Goal: Task Accomplishment & Management: Manage account settings

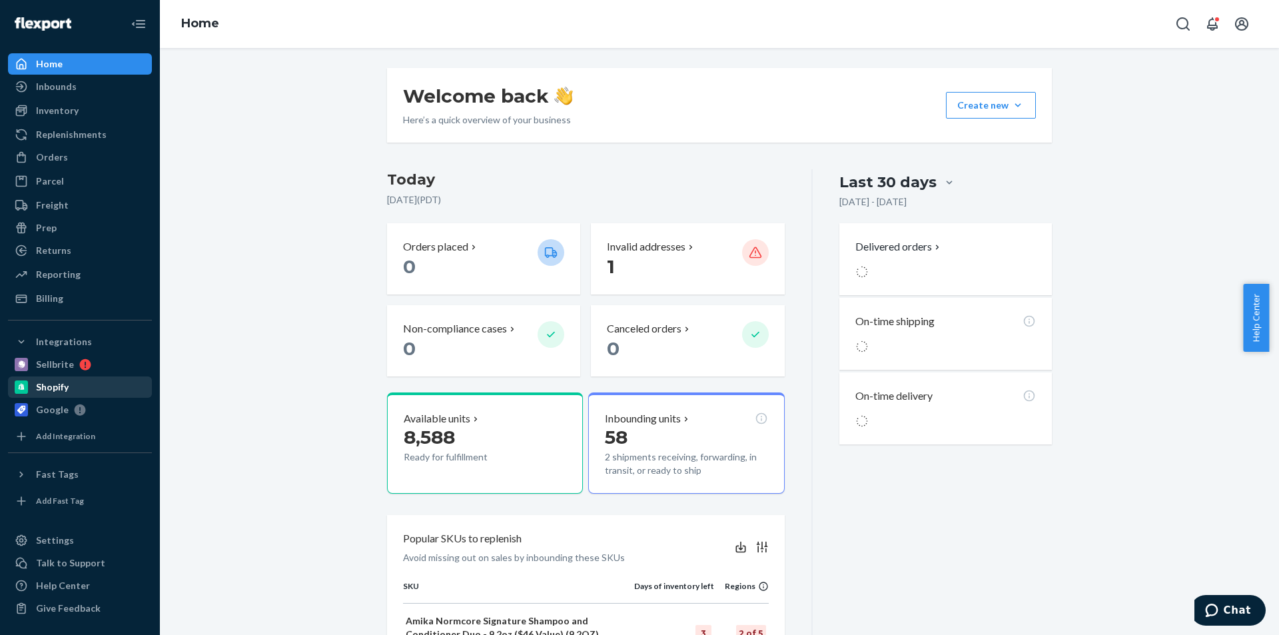
click at [71, 387] on div "Shopify" at bounding box center [79, 387] width 141 height 19
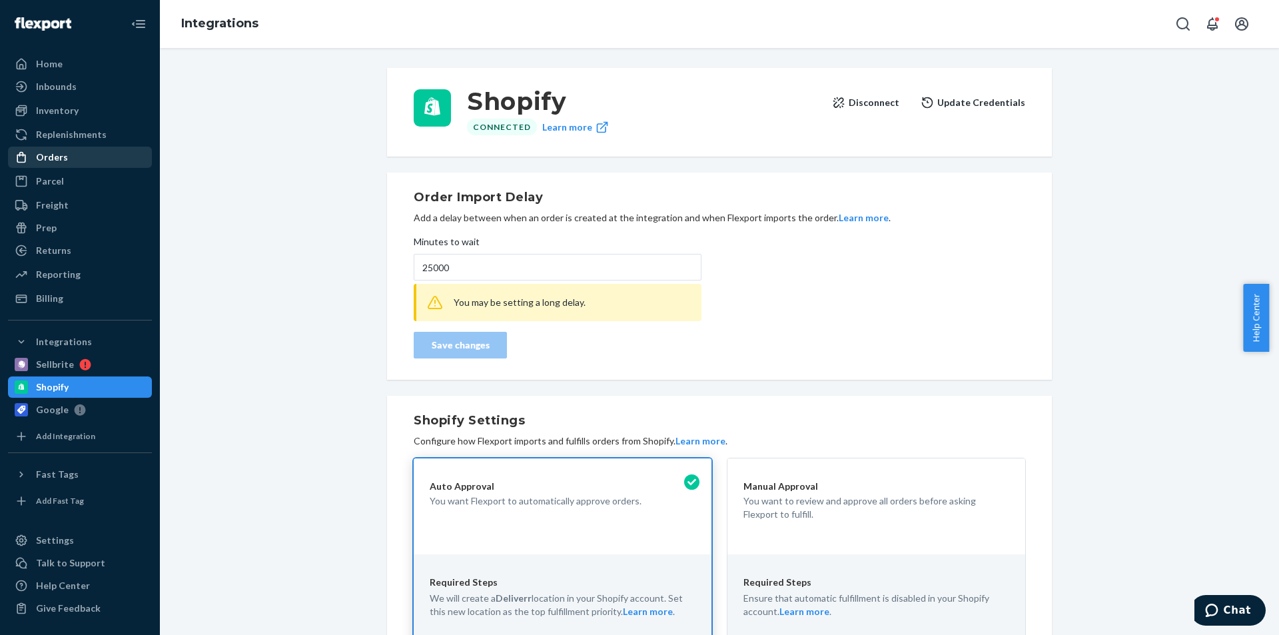
click at [48, 159] on div "Orders" at bounding box center [52, 157] width 32 height 13
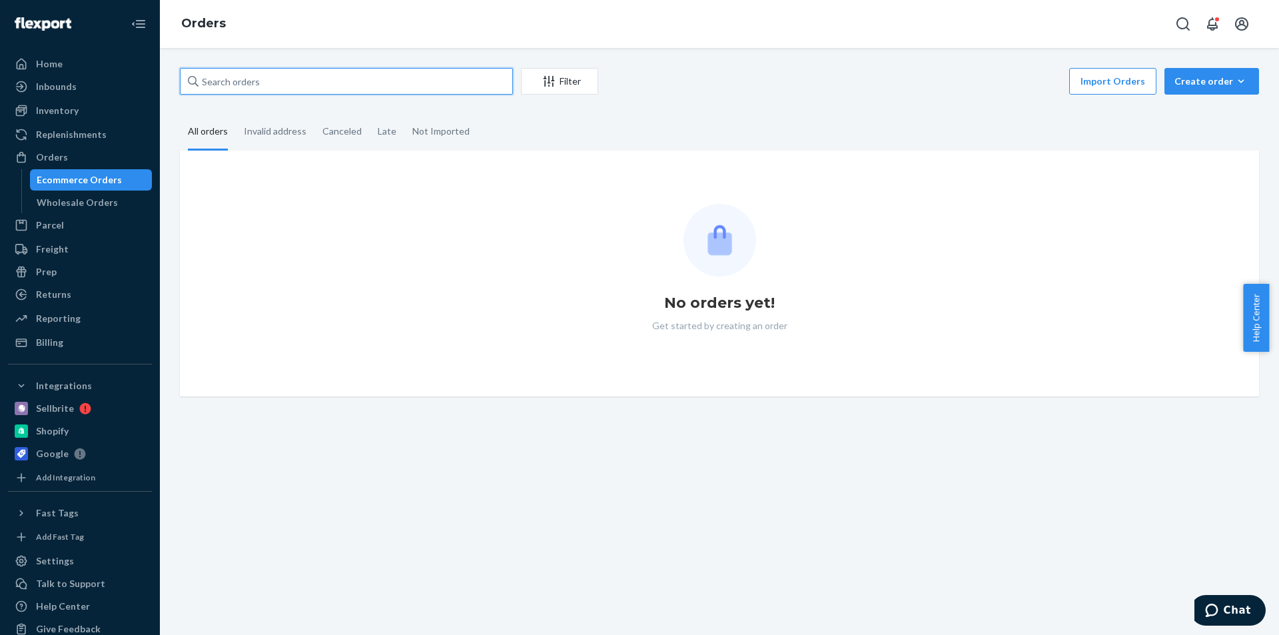
click at [237, 87] on input "text" at bounding box center [346, 81] width 333 height 27
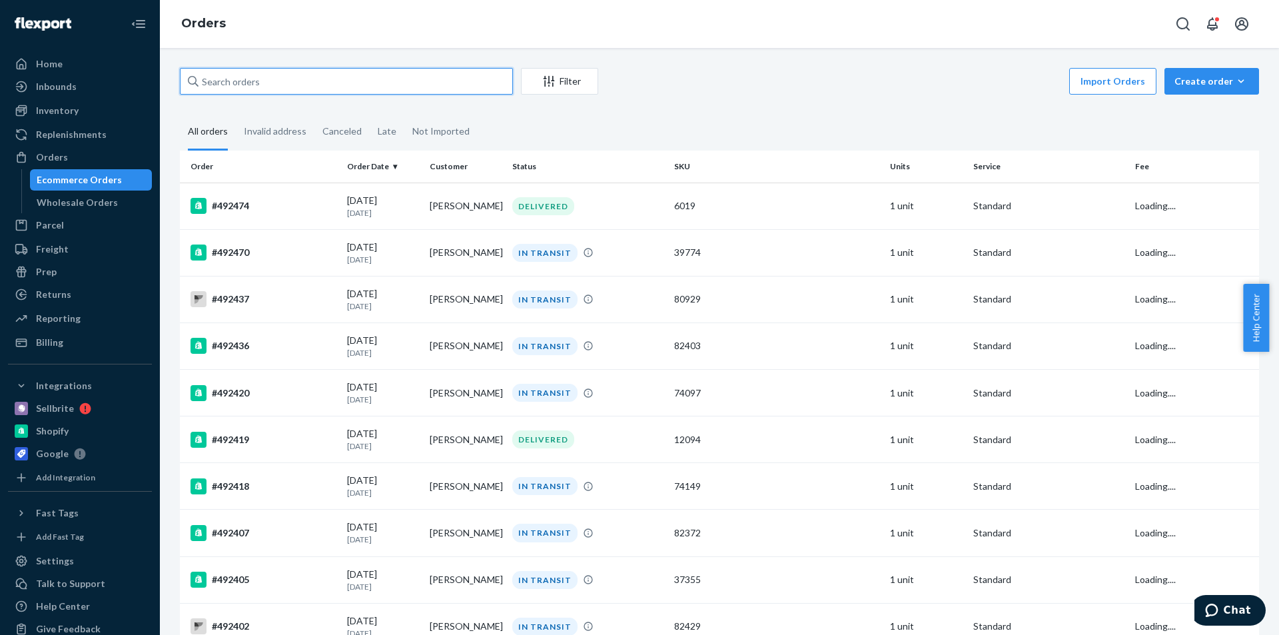
click at [233, 82] on input "text" at bounding box center [346, 81] width 333 height 27
paste input "466163"
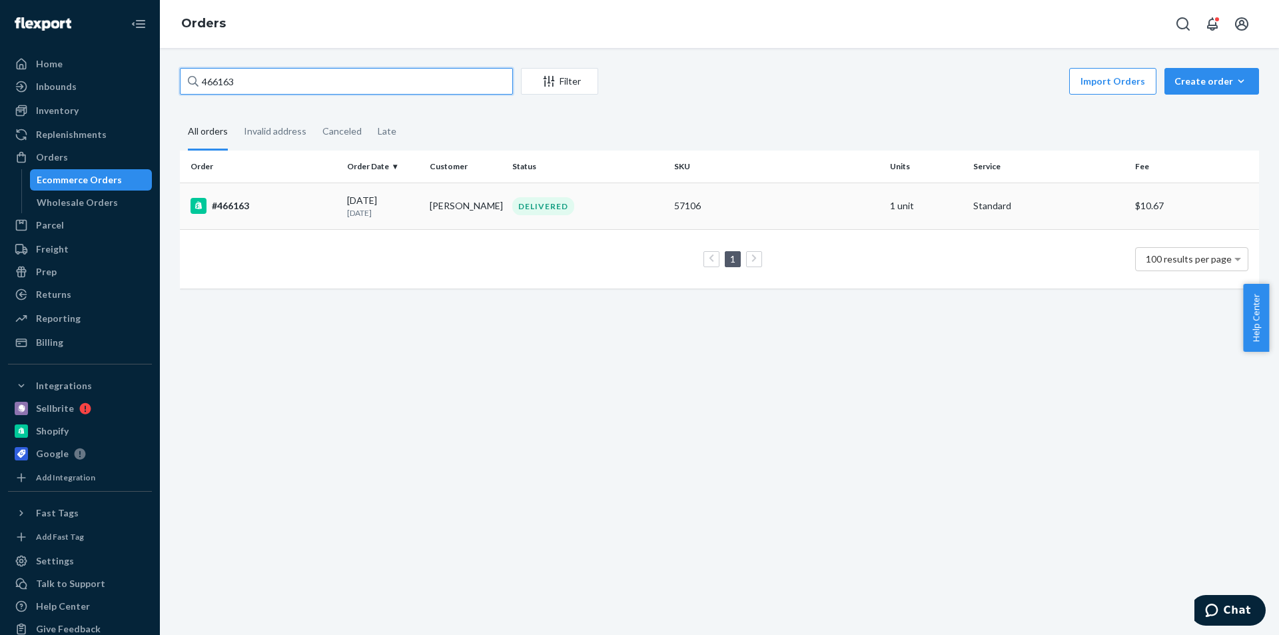
type input "466163"
click at [309, 221] on td "#466163" at bounding box center [261, 206] width 162 height 47
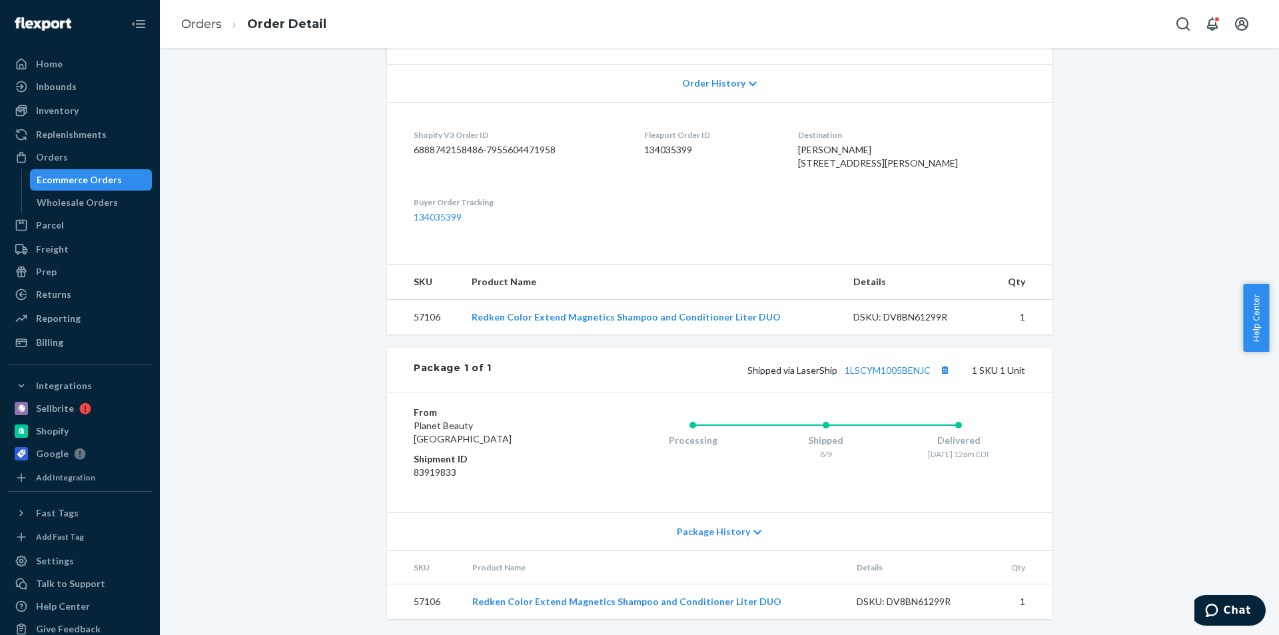
scroll to position [297, 0]
click at [43, 430] on div "Shopify" at bounding box center [52, 430] width 33 height 13
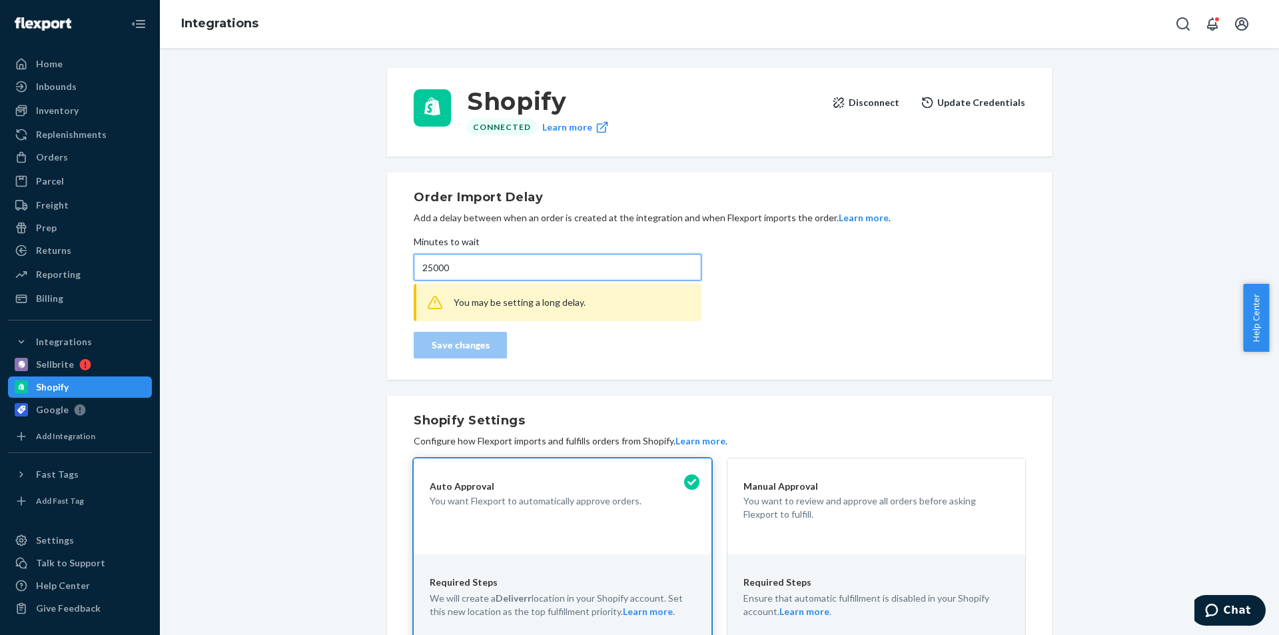
click at [448, 267] on input "25000" at bounding box center [558, 267] width 288 height 27
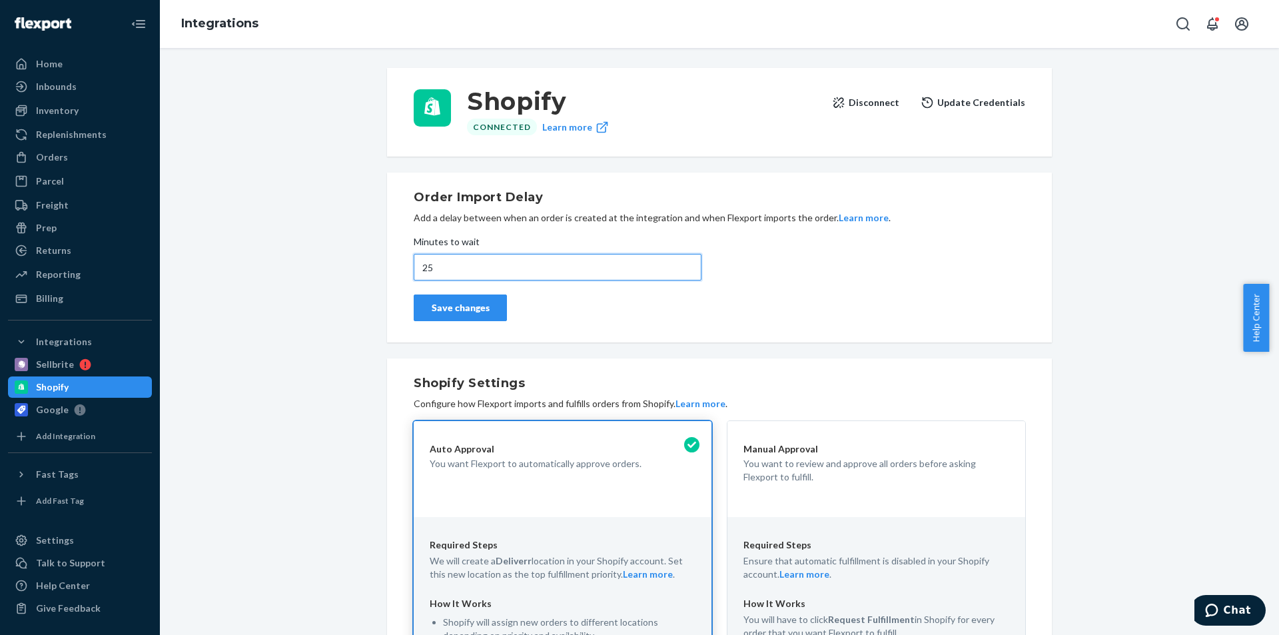
type input "25"
click at [476, 307] on div "Save changes" at bounding box center [460, 307] width 71 height 13
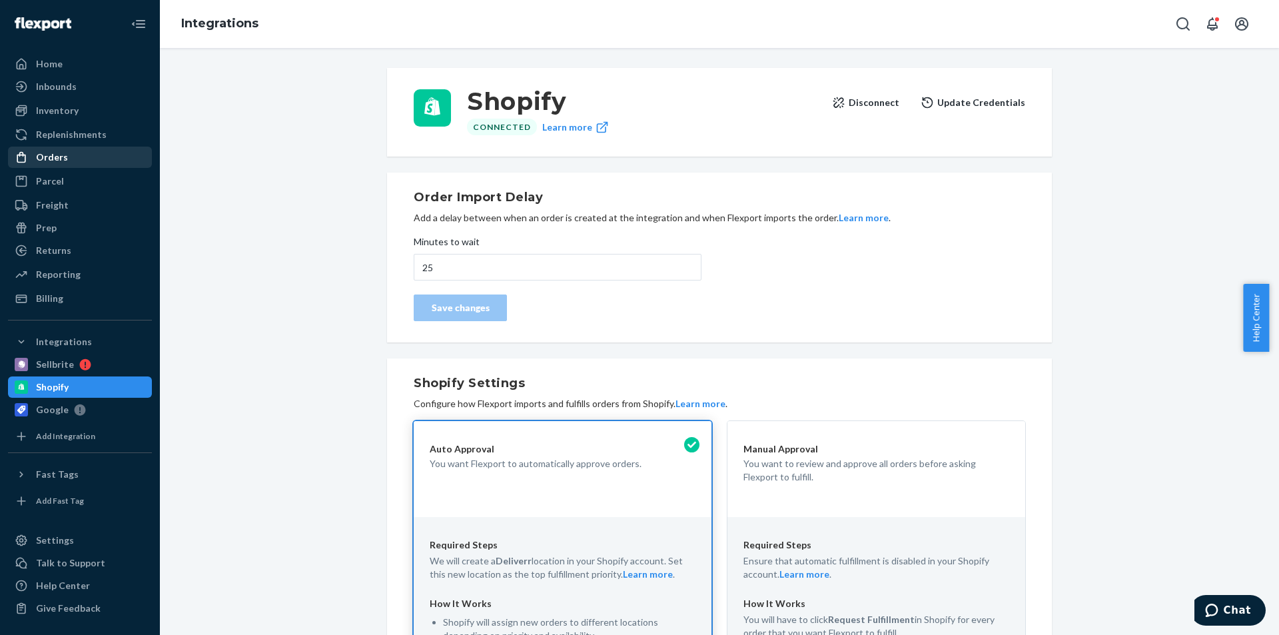
click at [89, 158] on div "Orders" at bounding box center [79, 157] width 141 height 19
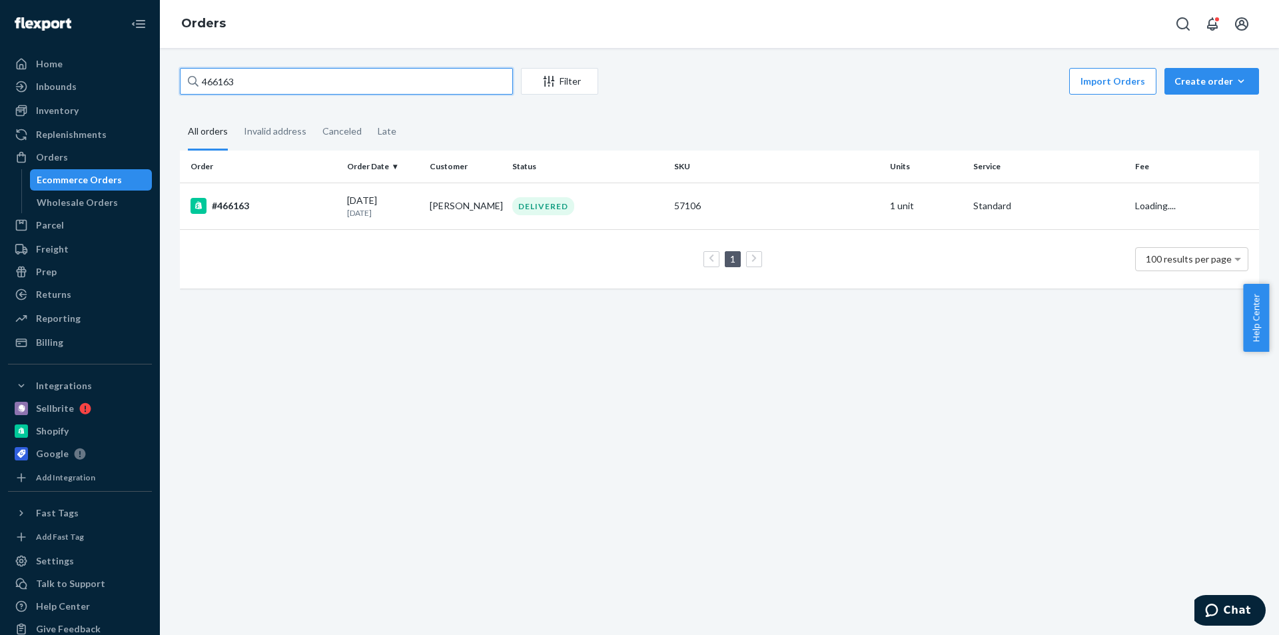
drag, startPoint x: 273, startPoint y: 87, endPoint x: 161, endPoint y: 88, distance: 111.9
click at [161, 88] on div "466163 Filter Import Orders Create order Ecommerce order Removal order All orde…" at bounding box center [719, 341] width 1119 height 587
type input "494071"
click at [489, 203] on td "[PERSON_NAME]" at bounding box center [465, 206] width 83 height 47
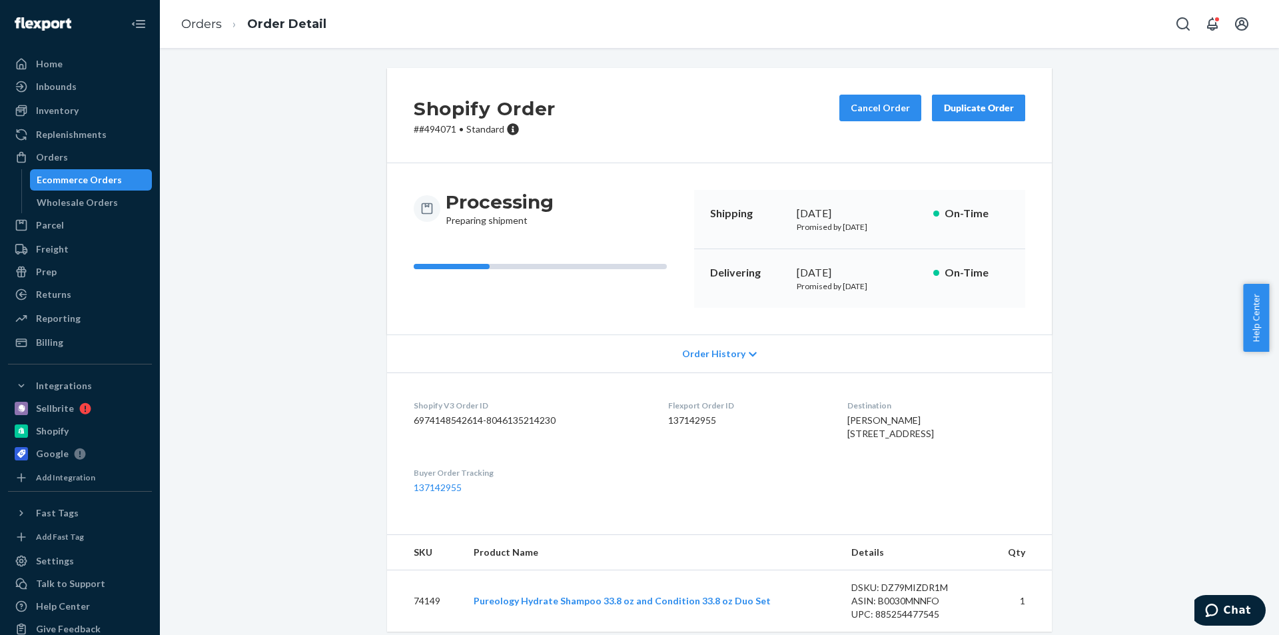
click at [432, 131] on p "# #494071 • Standard" at bounding box center [485, 129] width 142 height 13
copy p "494071"
click at [196, 29] on link "Orders" at bounding box center [201, 24] width 41 height 15
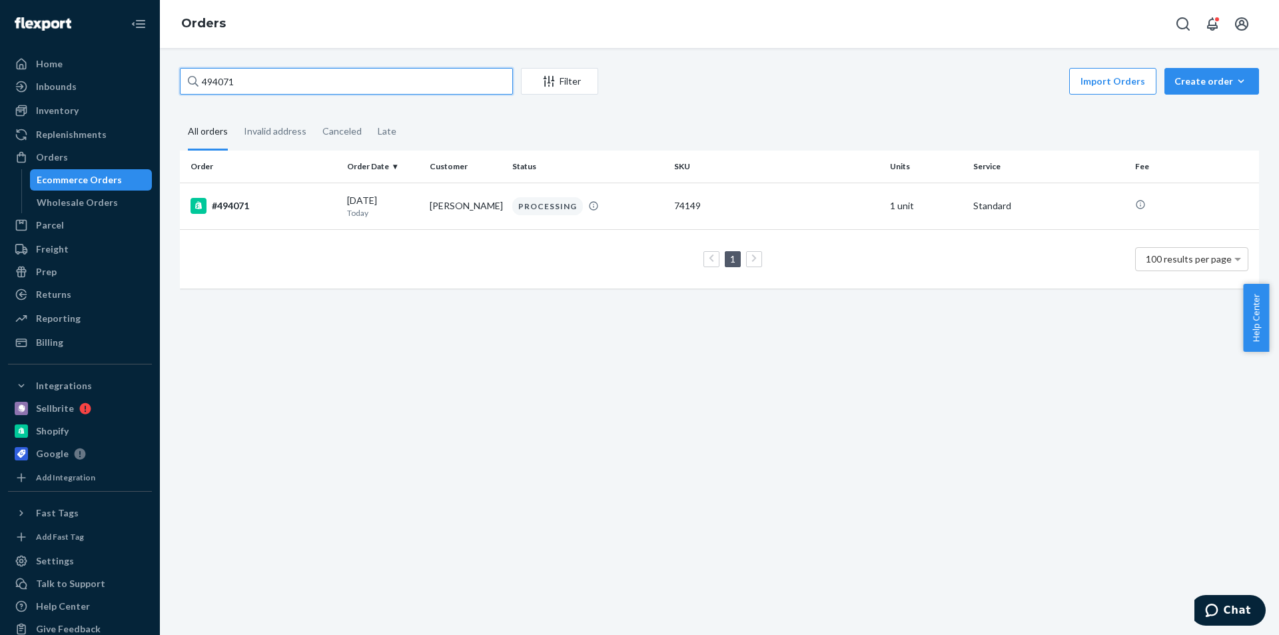
drag, startPoint x: 298, startPoint y: 82, endPoint x: 200, endPoint y: 77, distance: 98.1
click at [200, 77] on input "494071" at bounding box center [346, 81] width 333 height 27
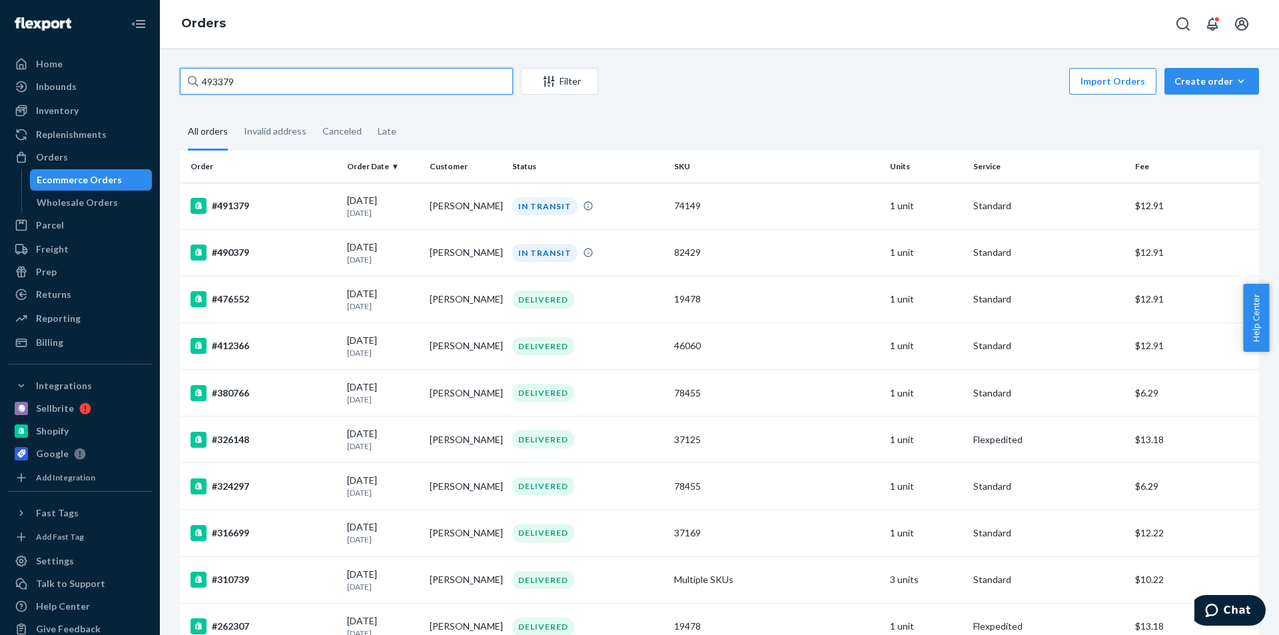
click at [202, 75] on input "493379" at bounding box center [346, 81] width 333 height 27
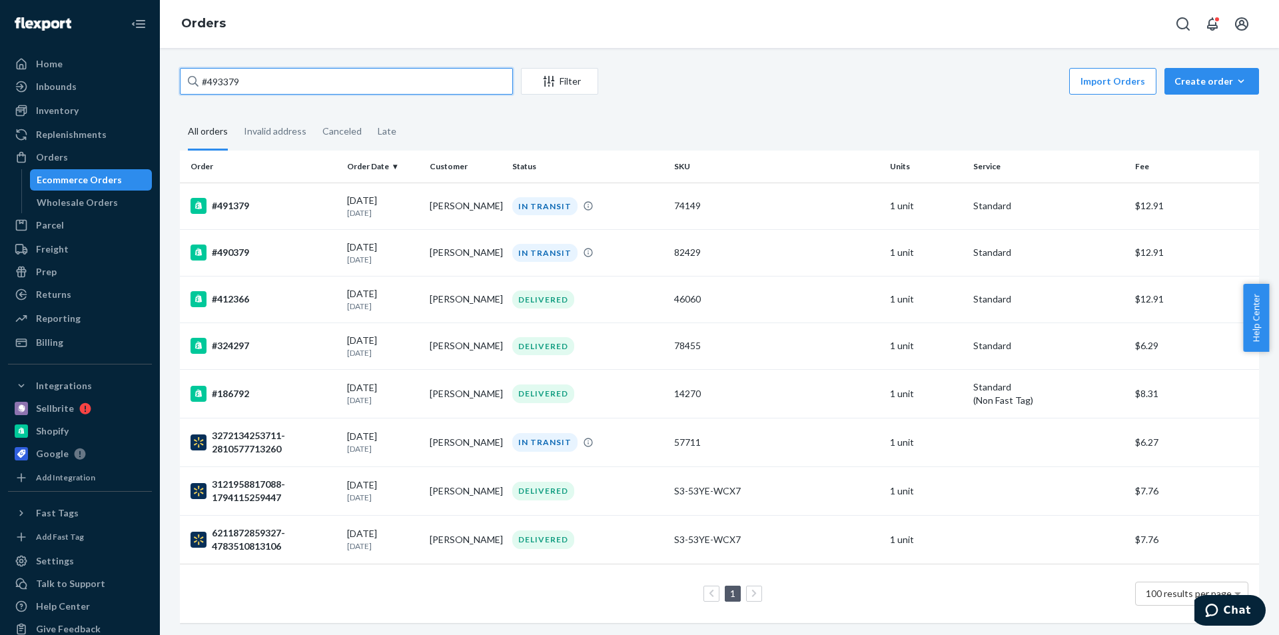
type input "493379"
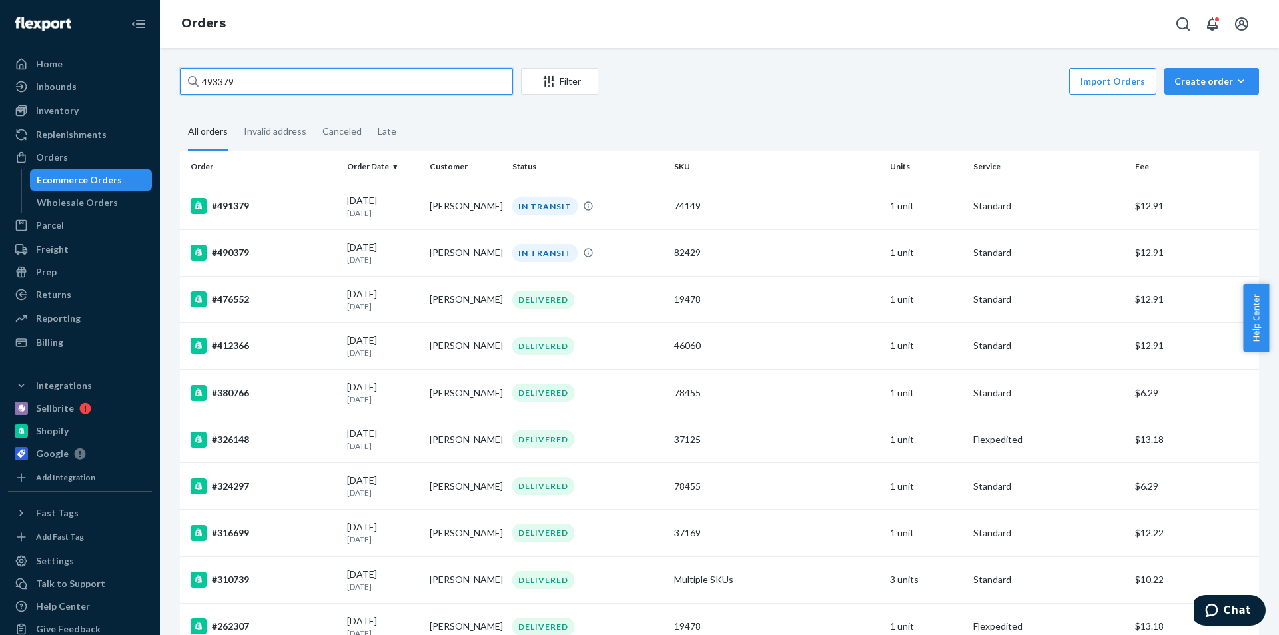
click at [284, 85] on input "493379" at bounding box center [346, 81] width 333 height 27
drag, startPoint x: 284, startPoint y: 85, endPoint x: 183, endPoint y: 85, distance: 100.6
click at [183, 85] on input "493379" at bounding box center [346, 81] width 333 height 27
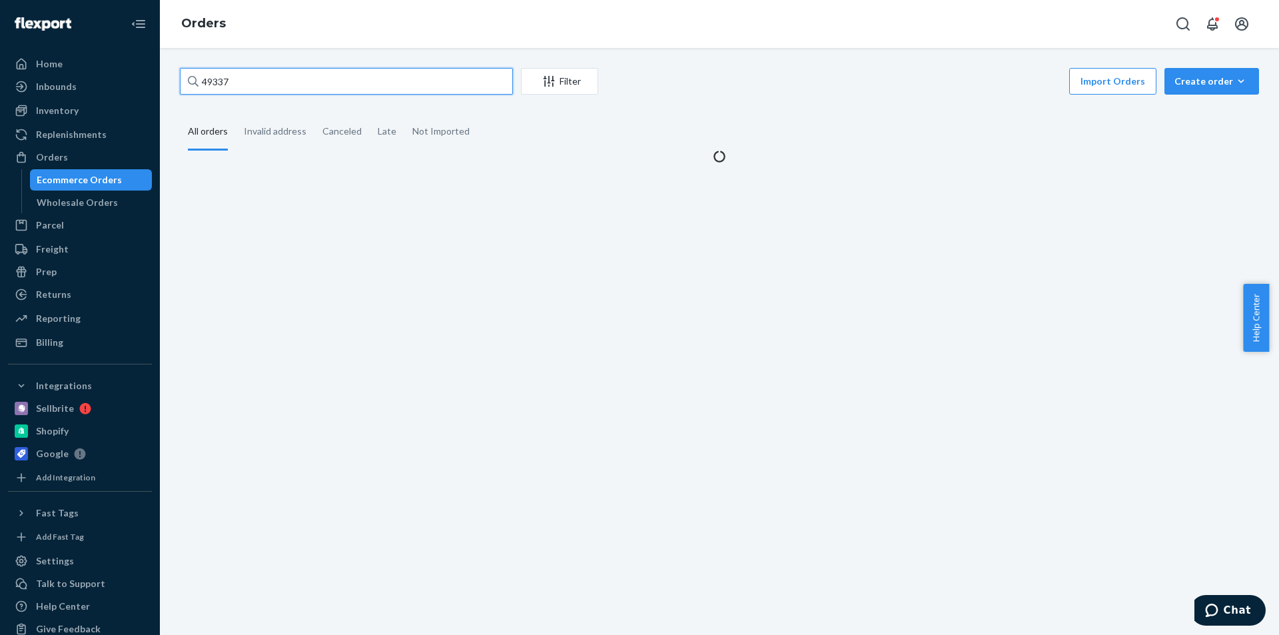
type input "493379"
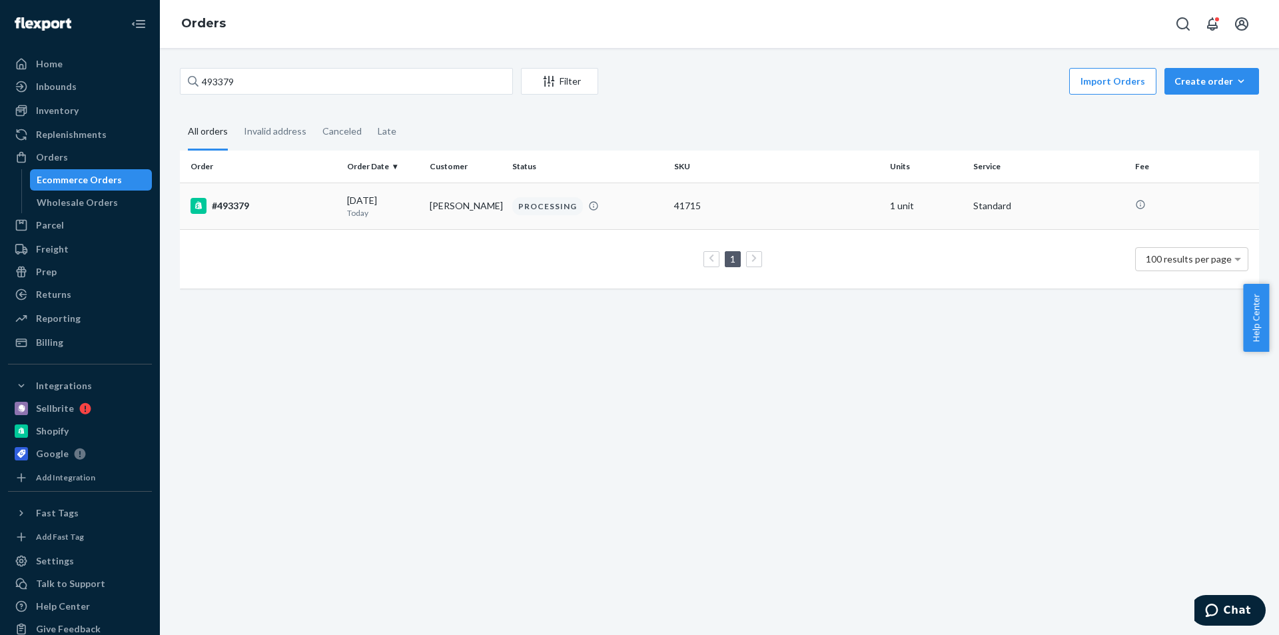
click at [452, 197] on td "[PERSON_NAME]" at bounding box center [465, 206] width 83 height 47
